Goal: Task Accomplishment & Management: Manage account settings

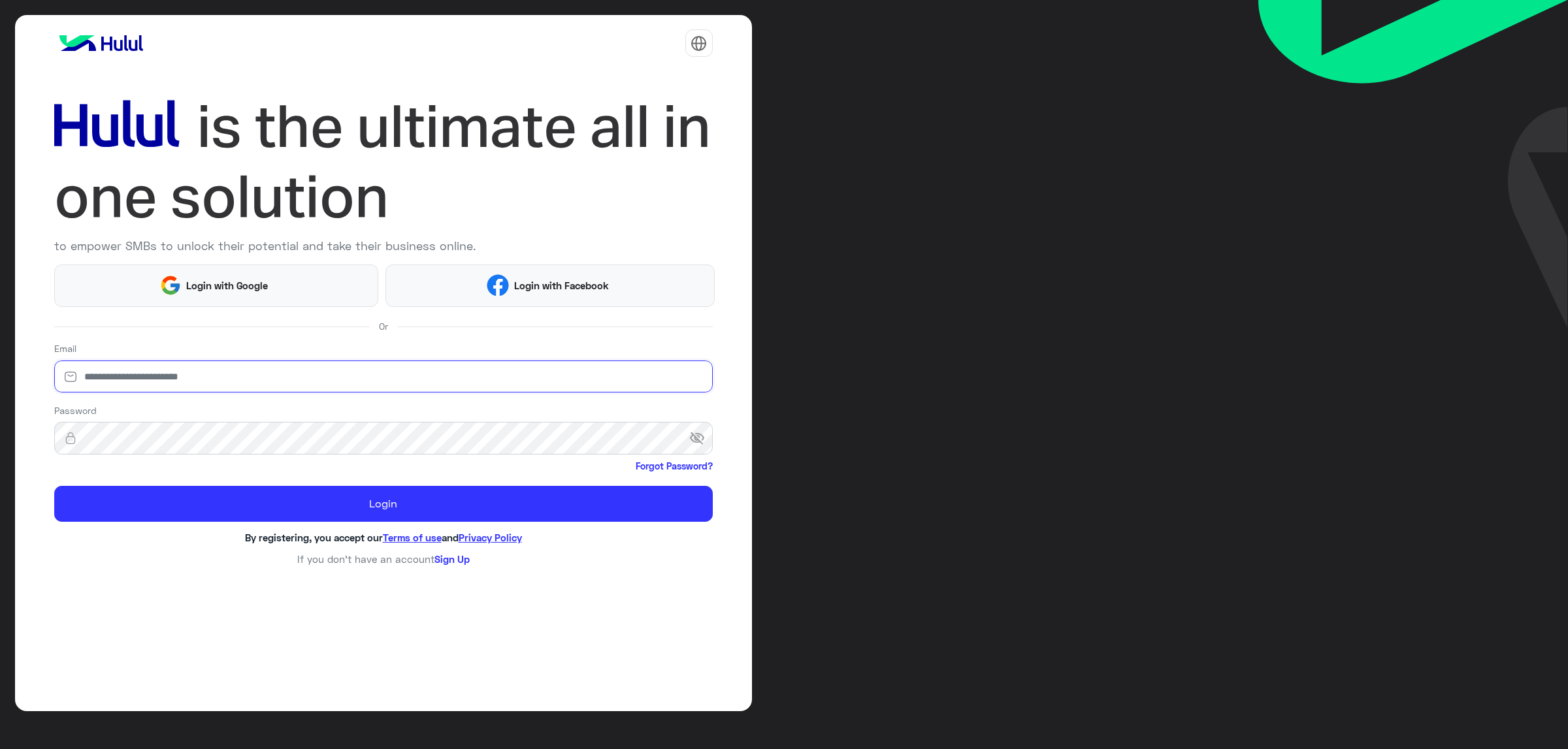
type input "**********"
drag, startPoint x: 389, startPoint y: 359, endPoint x: 398, endPoint y: 355, distance: 9.8
click at [398, 355] on div "**********" at bounding box center [383, 370] width 658 height 57
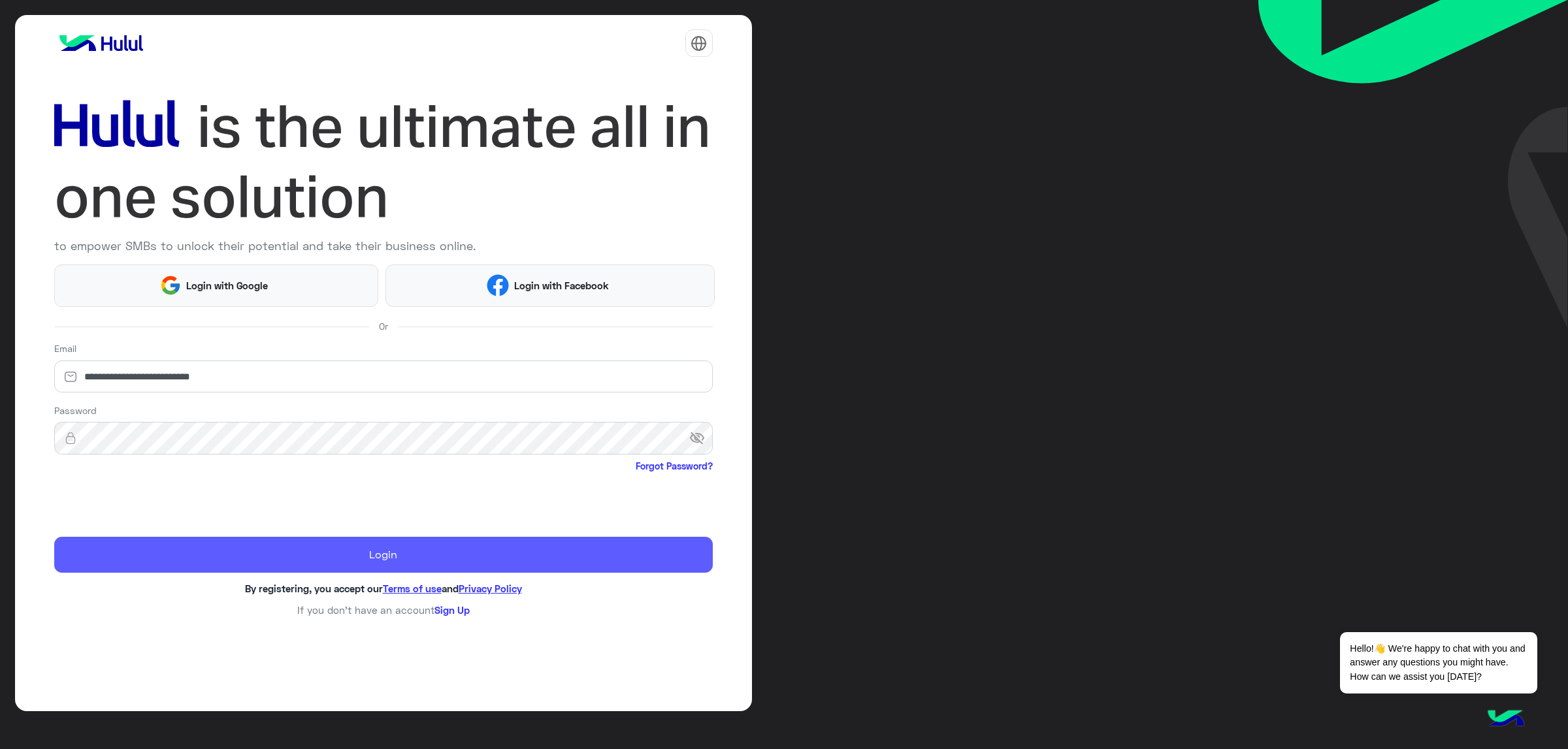
click at [395, 541] on button "Login" at bounding box center [383, 555] width 658 height 37
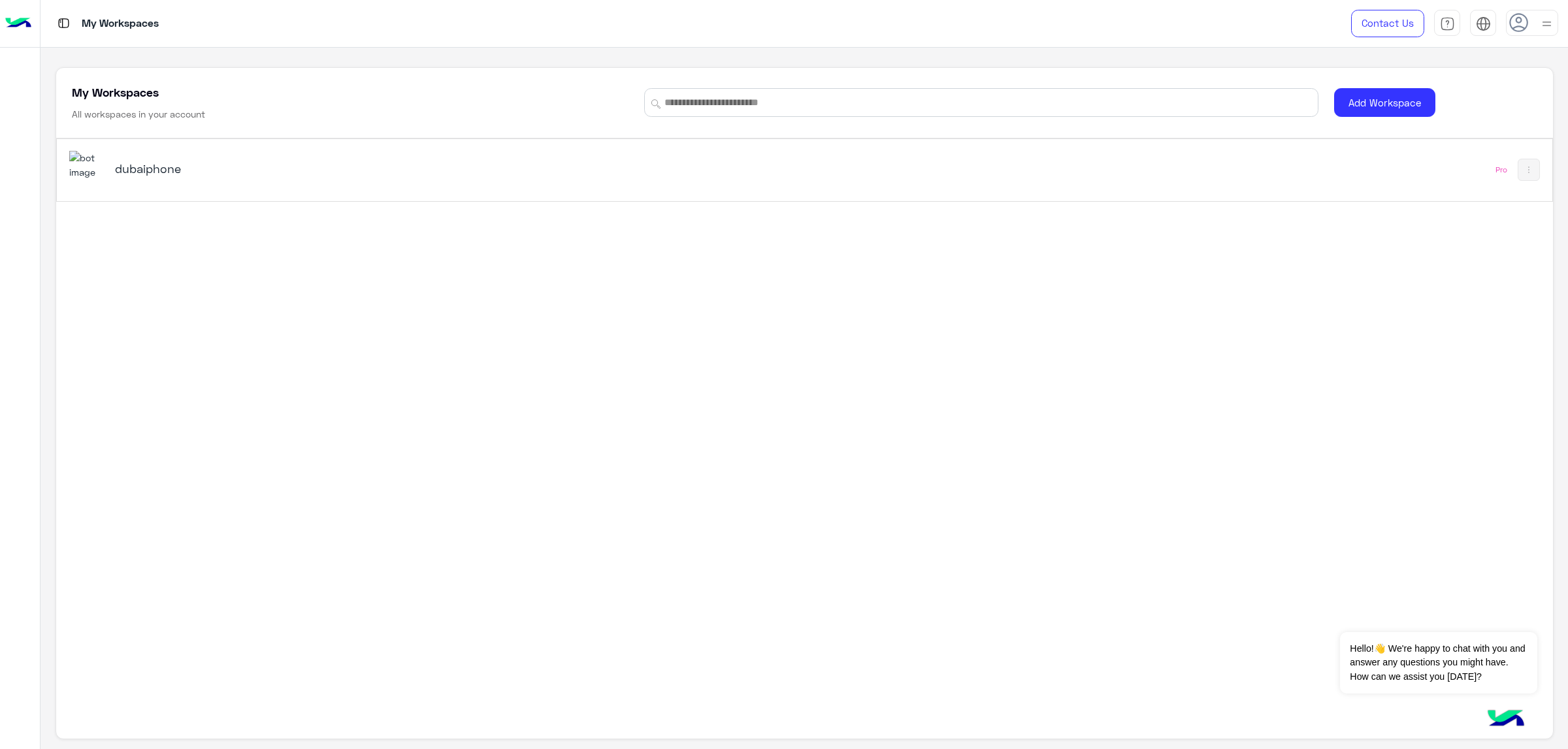
click at [525, 185] on div "dubaiphone" at bounding box center [510, 170] width 882 height 38
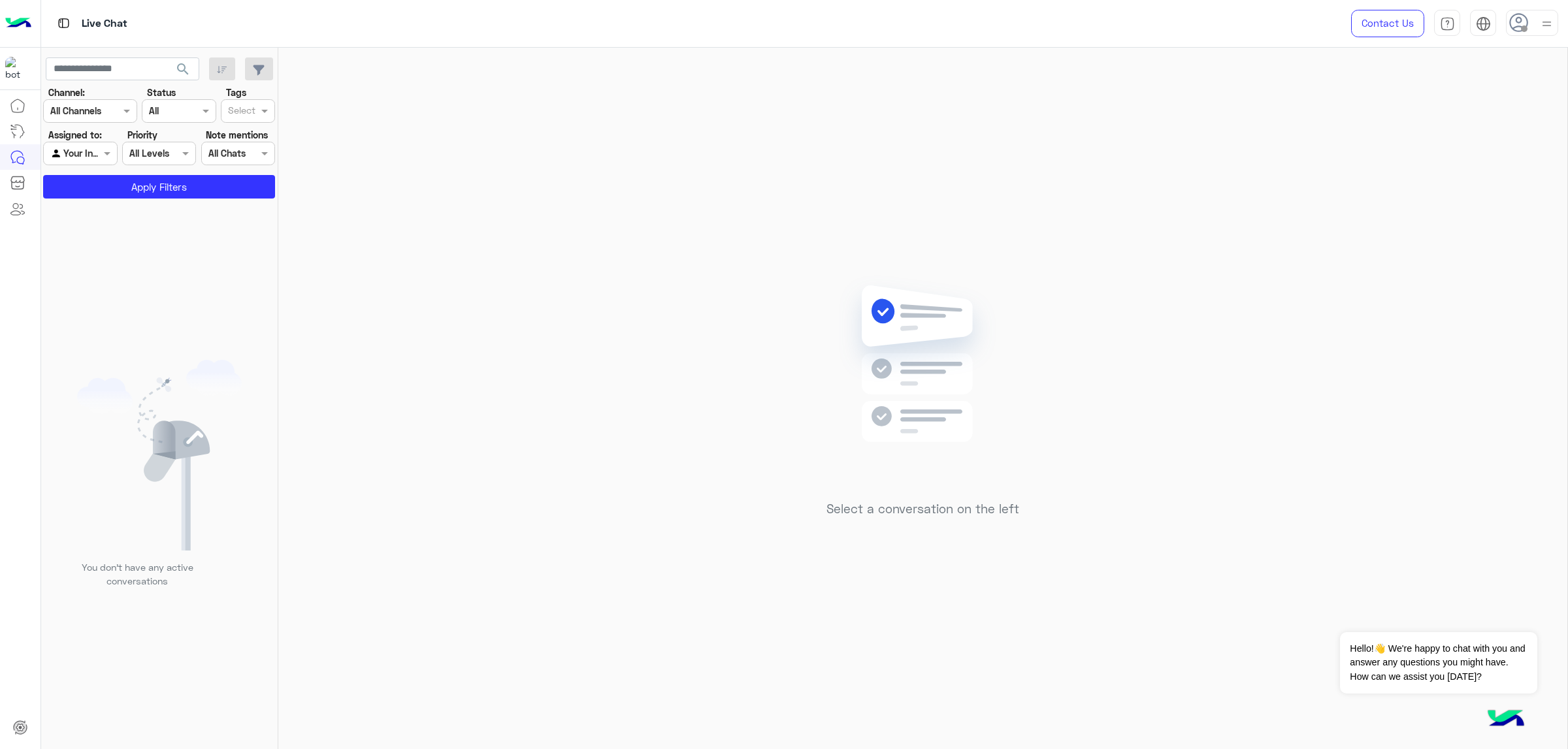
click at [1514, 45] on div "Contact Us Help Center عربي English" at bounding box center [1449, 23] width 237 height 47
click at [1535, 18] on div at bounding box center [1531, 23] width 53 height 26
click at [1509, 100] on label "Online" at bounding box center [1476, 100] width 142 height 24
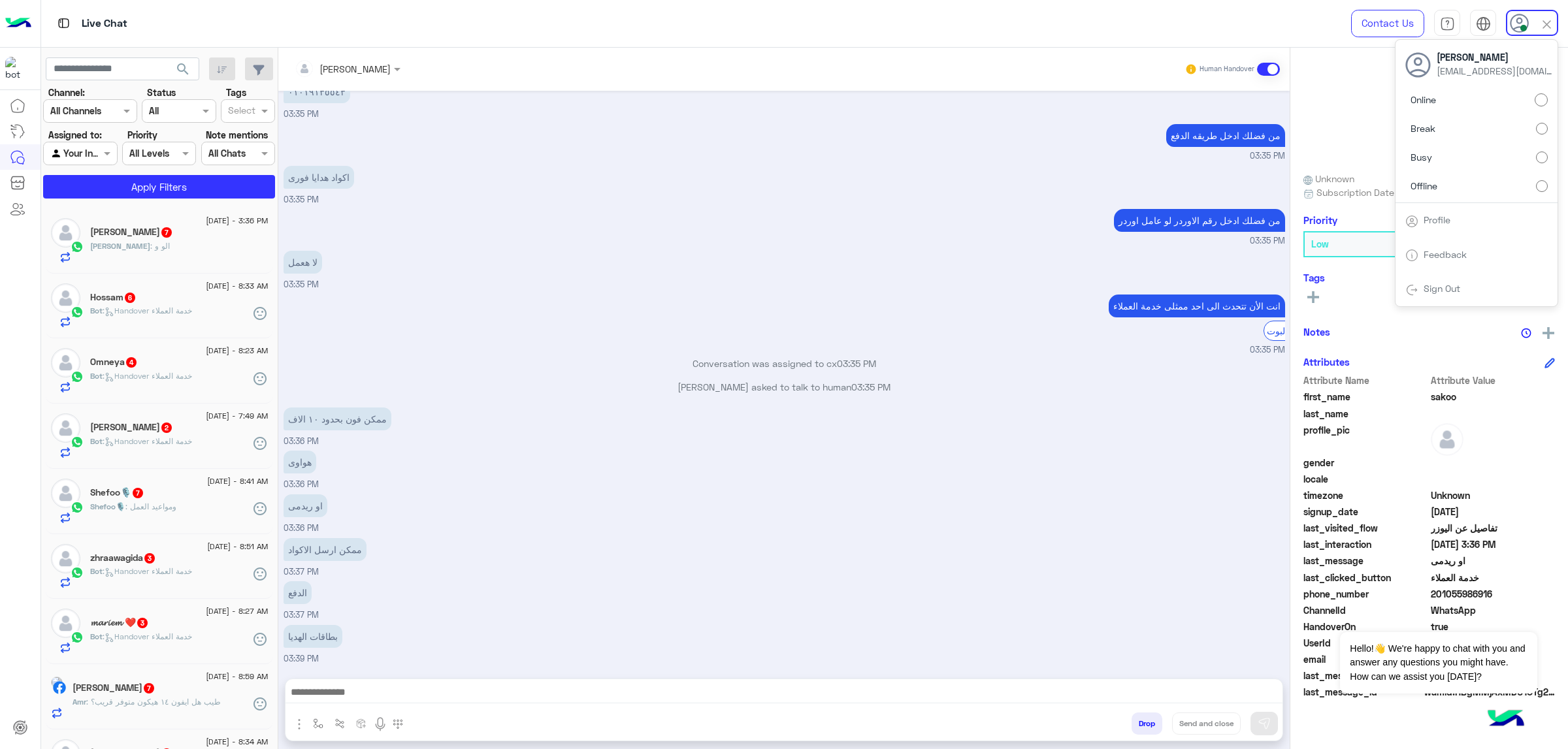
scroll to position [1142, 0]
click at [1478, 158] on label "Busy" at bounding box center [1476, 158] width 142 height 24
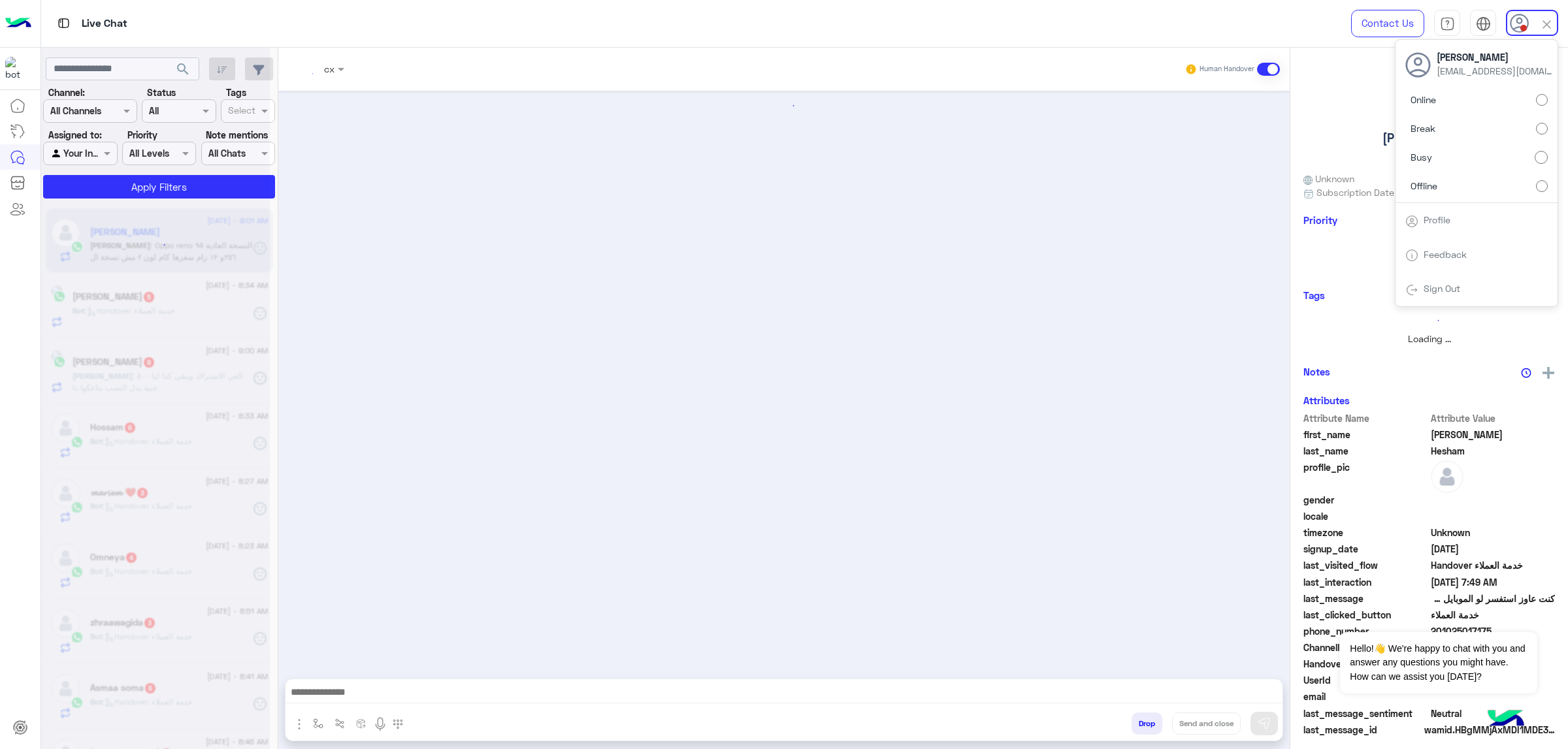
click at [185, 67] on div at bounding box center [156, 380] width 229 height 749
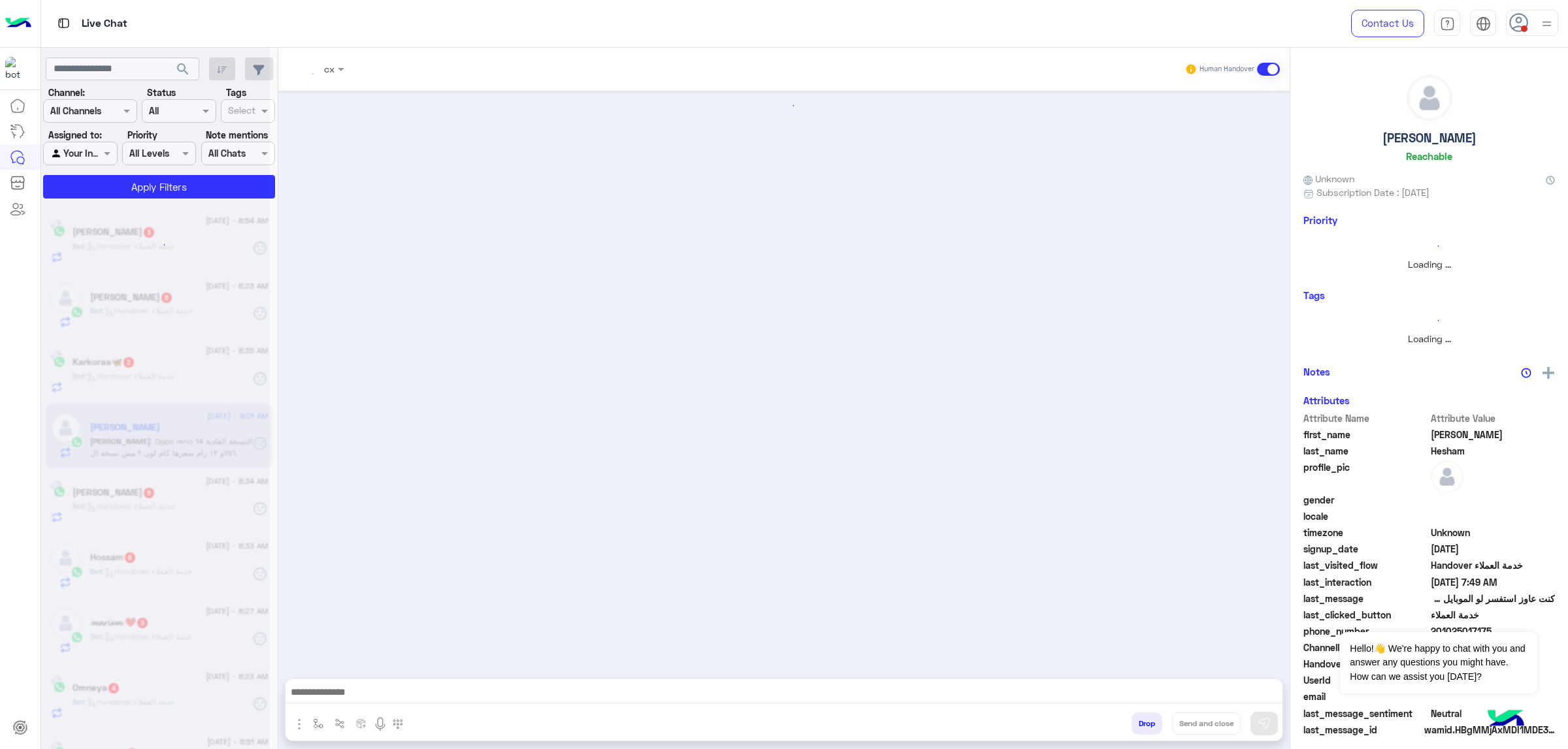
click at [181, 67] on div at bounding box center [156, 380] width 229 height 749
click at [179, 67] on div at bounding box center [156, 380] width 229 height 749
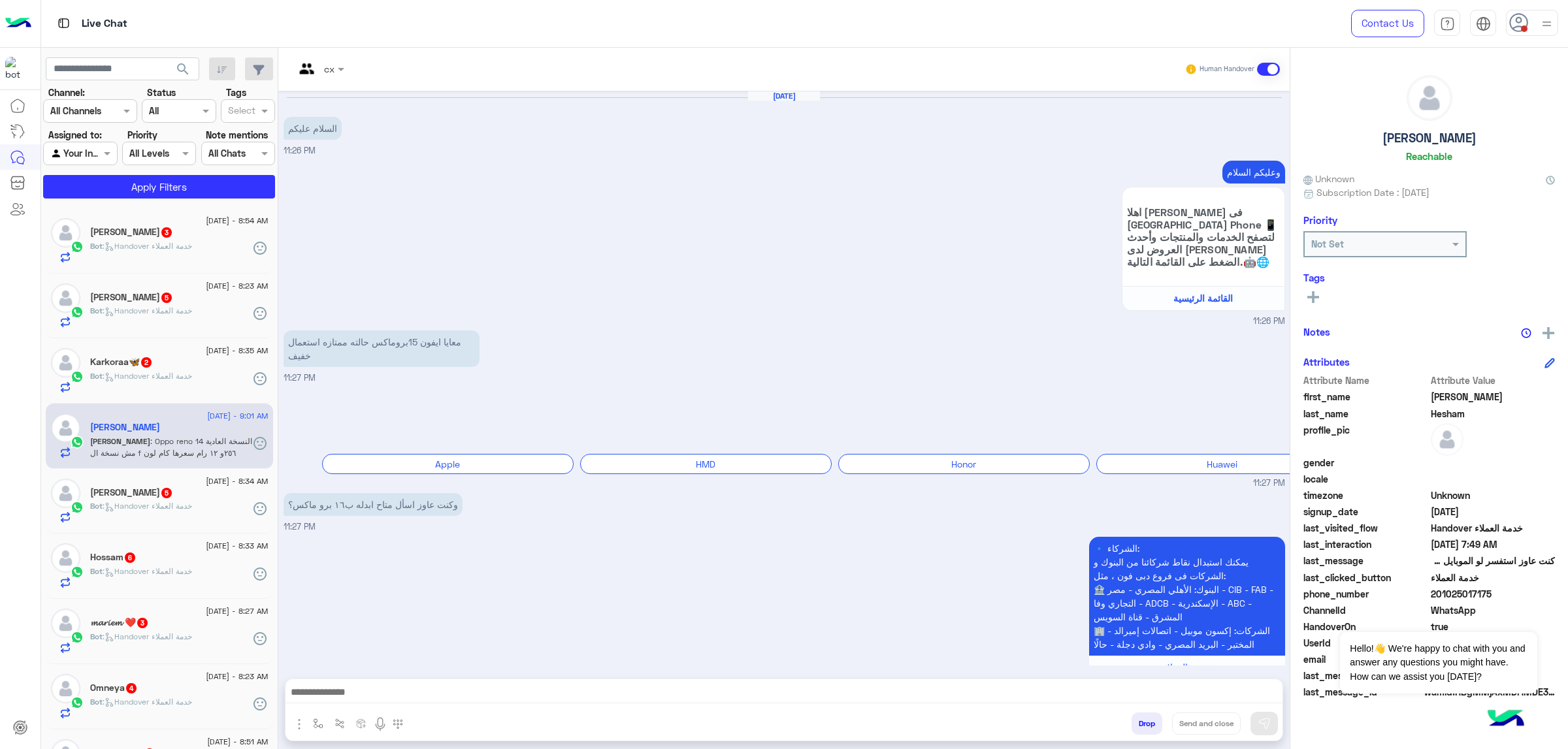
scroll to position [1547, 0]
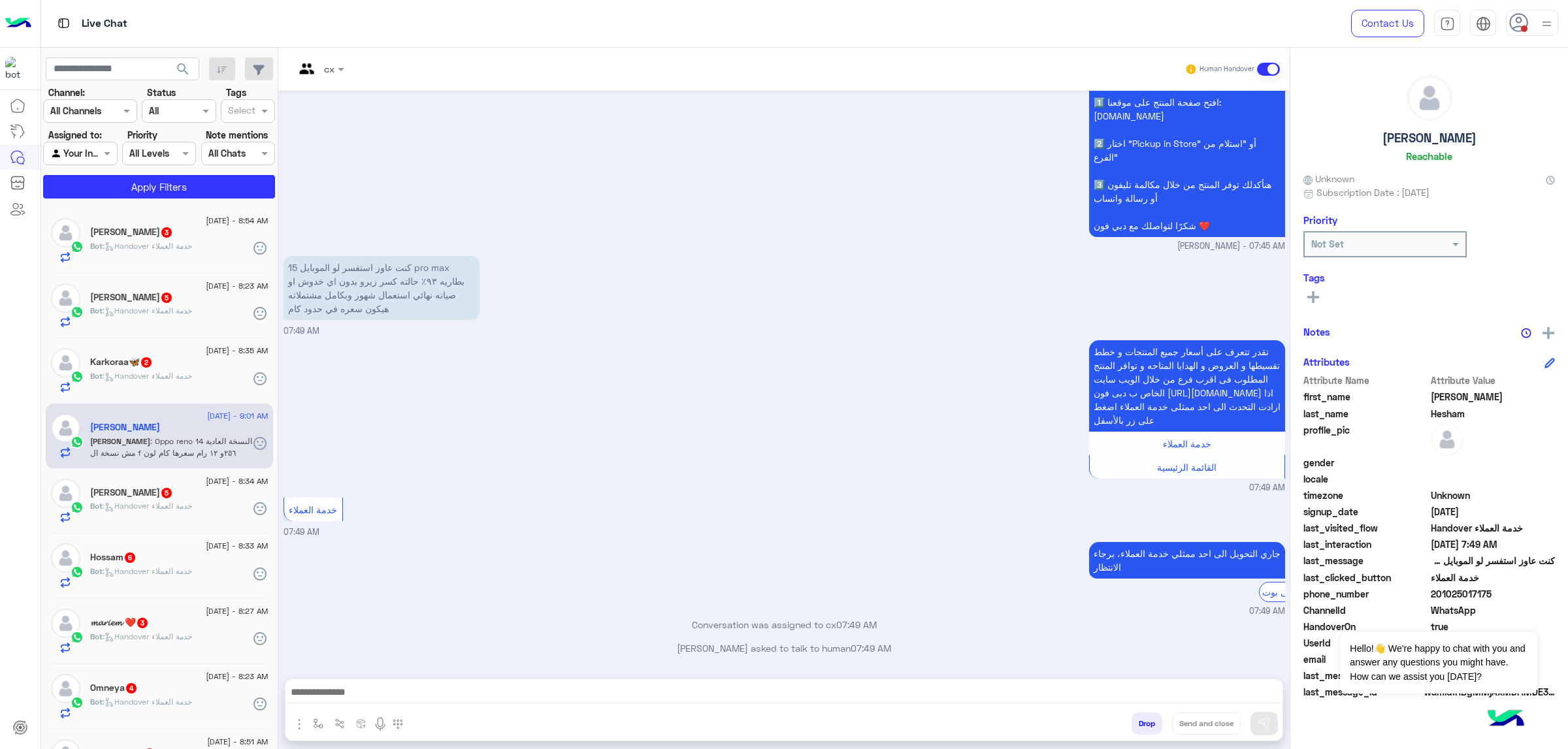
click at [181, 71] on span "search" at bounding box center [183, 69] width 16 height 16
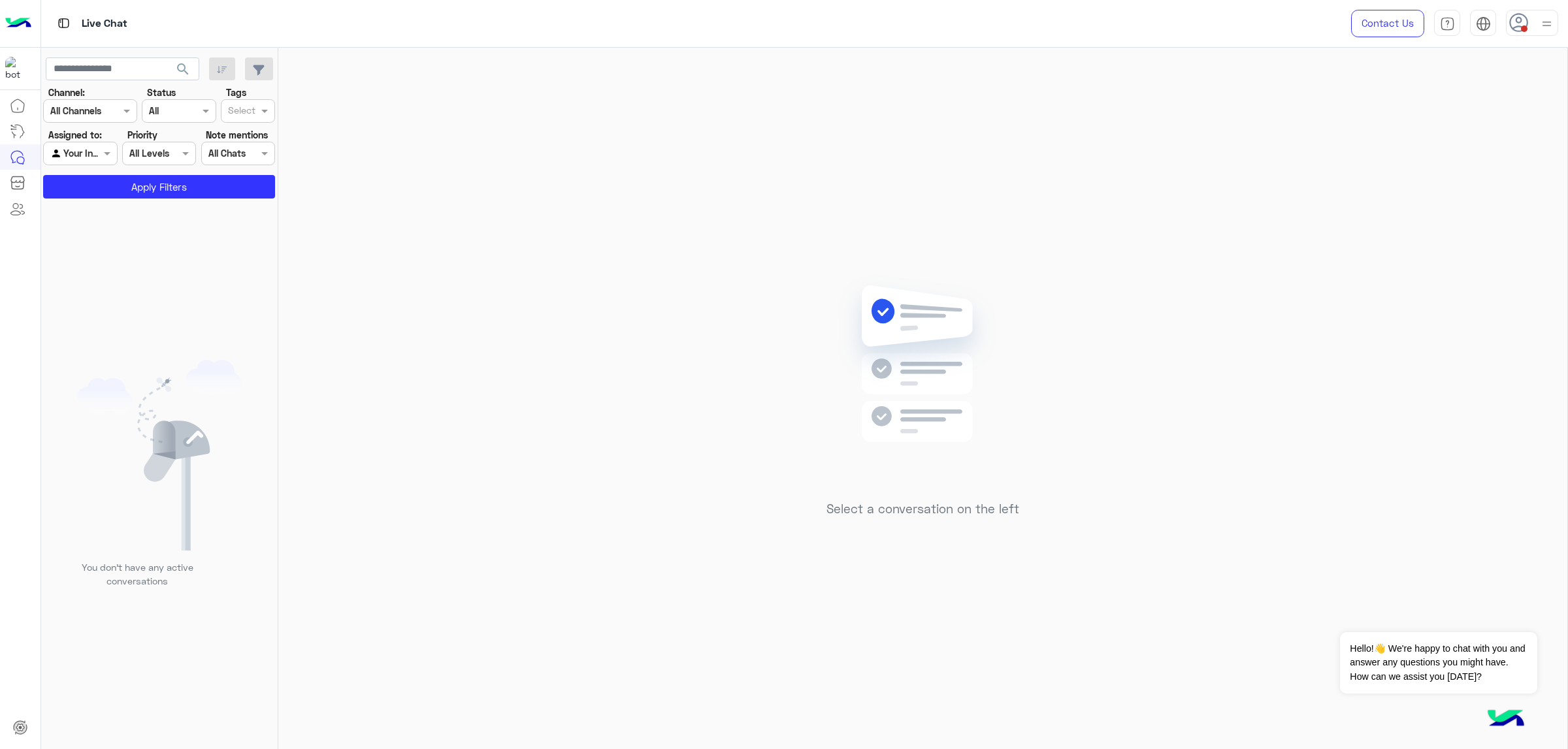
click at [1528, 30] on icon at bounding box center [1518, 22] width 19 height 19
click at [1527, 29] on icon at bounding box center [1518, 23] width 19 height 19
